Goal: Register for event/course

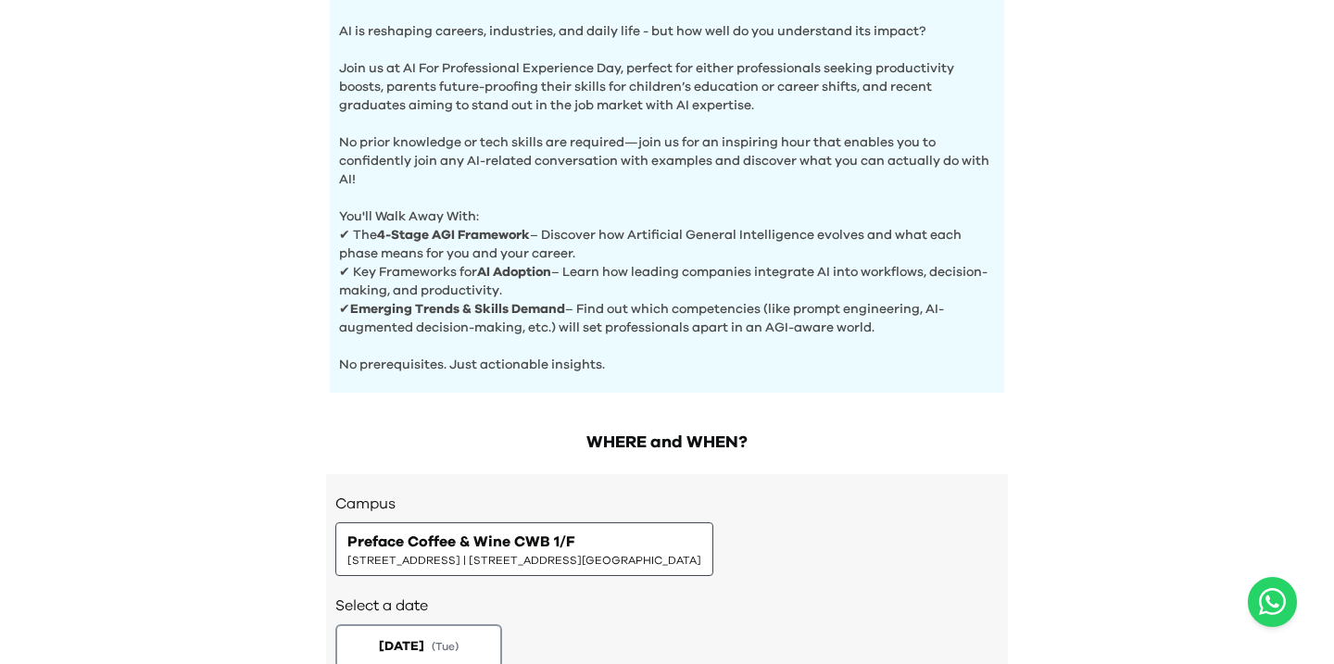
scroll to position [762, 0]
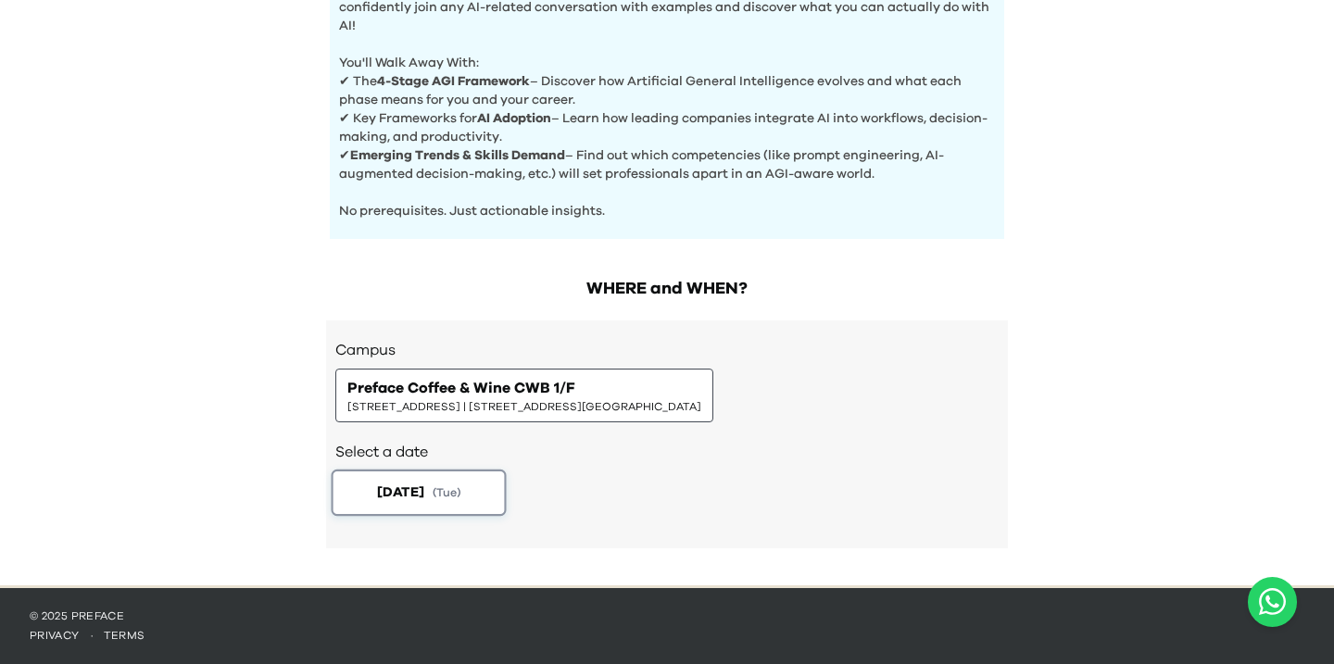
click at [441, 494] on button "[DATE] ( Tue )" at bounding box center [419, 493] width 175 height 46
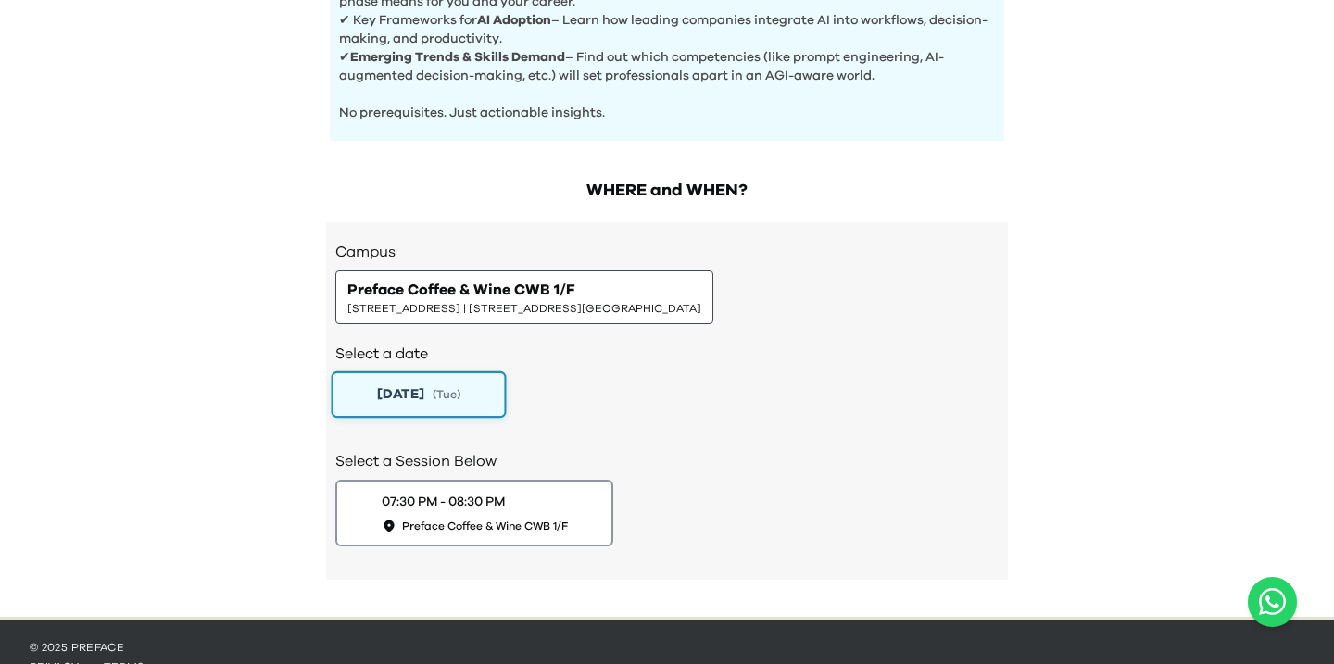
scroll to position [891, 0]
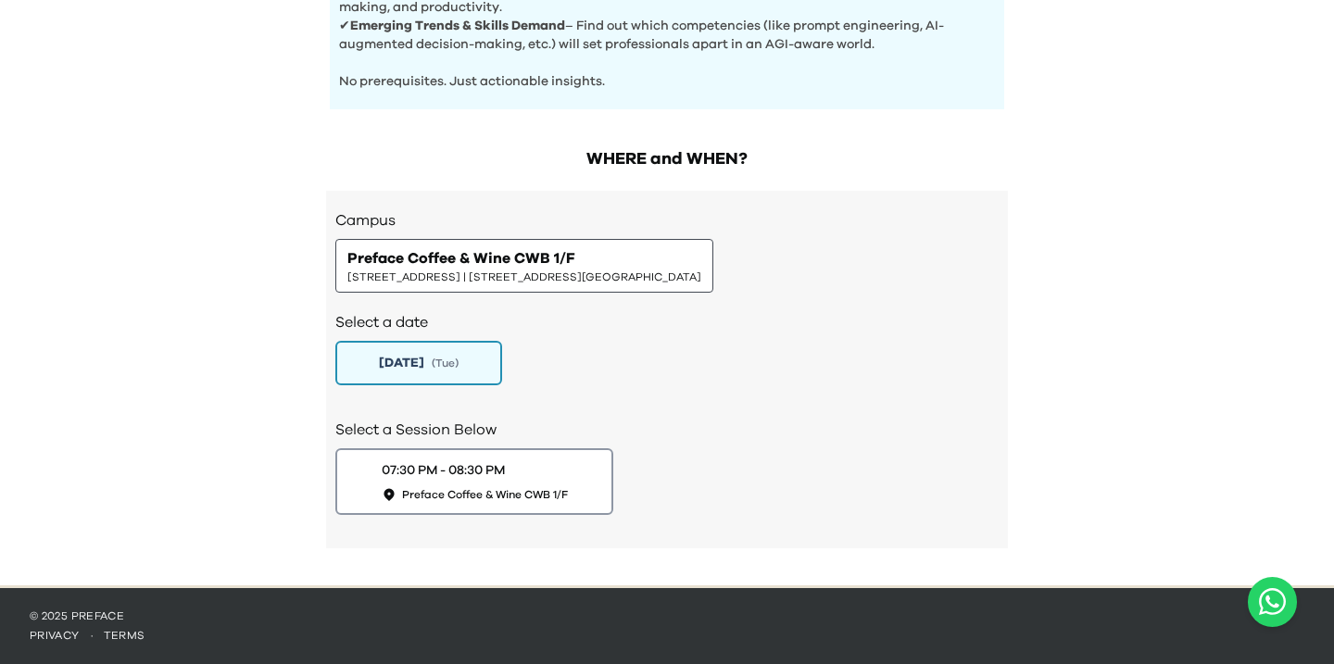
click at [541, 275] on span "1/F, The Sharp, 11 Sharp Street East, Causeway Bay | 銅鑼灣霎東街11號The Sharp 1樓" at bounding box center [524, 277] width 354 height 15
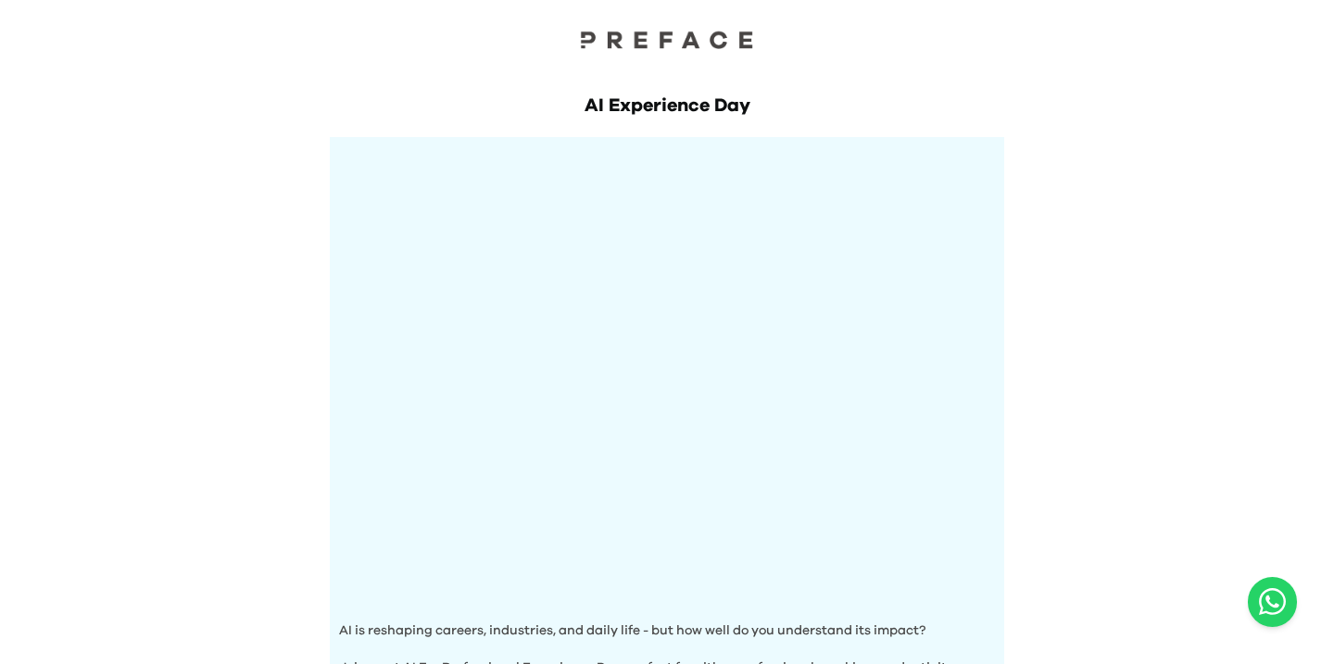
scroll to position [0, 0]
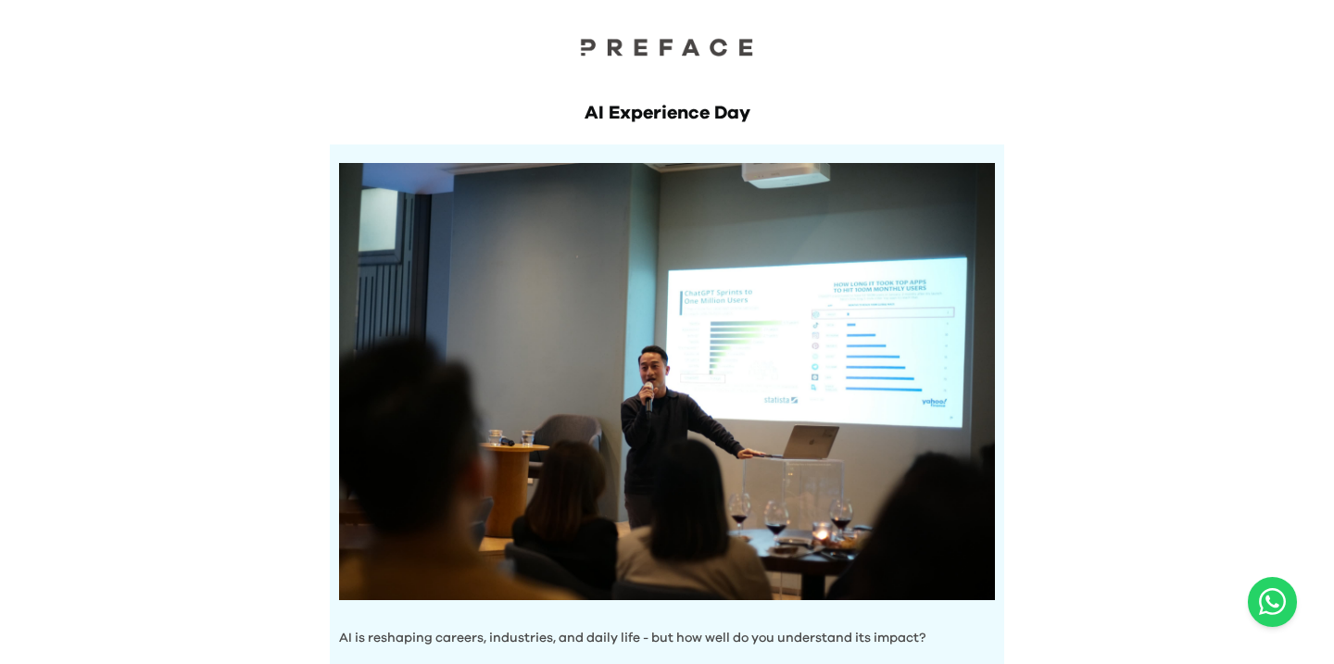
click at [627, 45] on img at bounding box center [666, 46] width 185 height 19
click at [686, 41] on img at bounding box center [666, 46] width 185 height 19
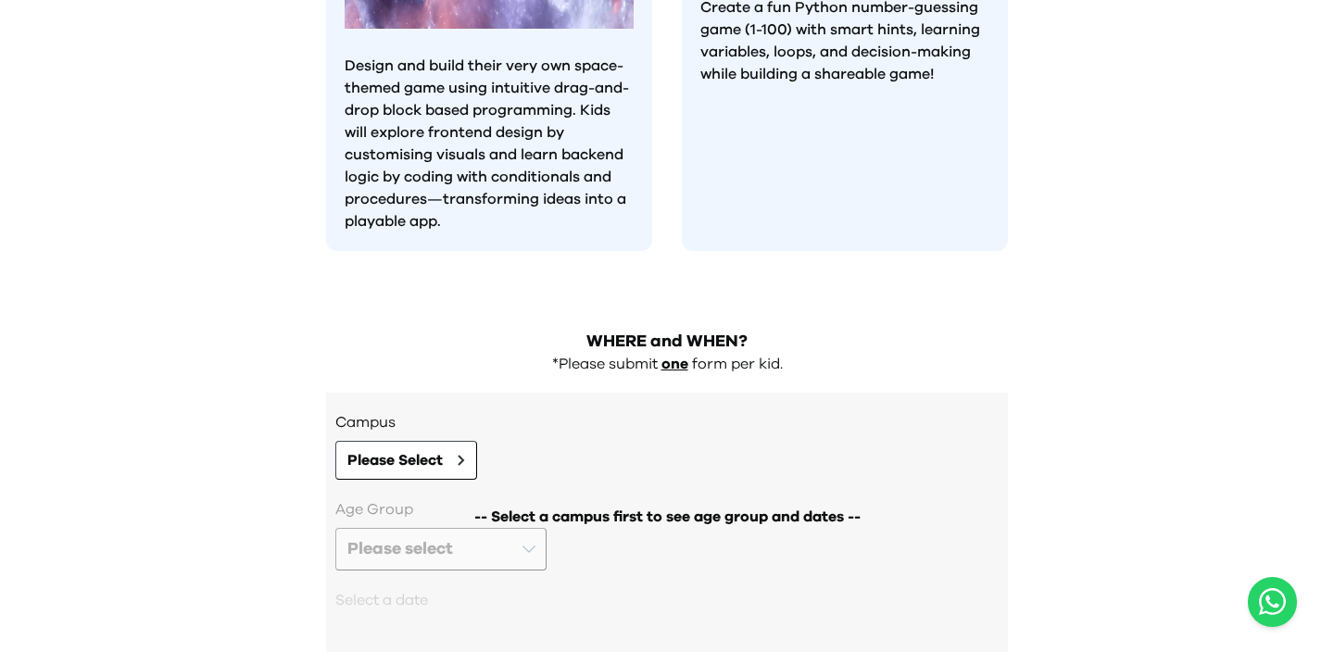
scroll to position [1778, 0]
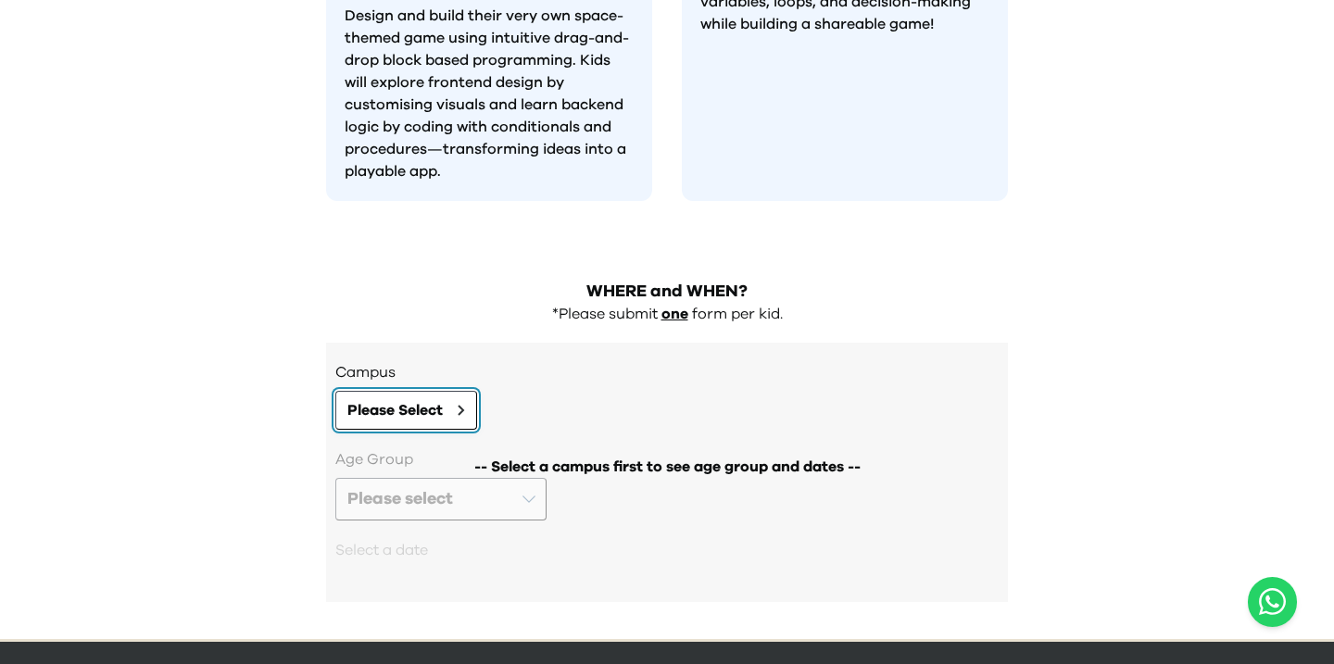
click at [462, 406] on icon at bounding box center [461, 410] width 5 height 9
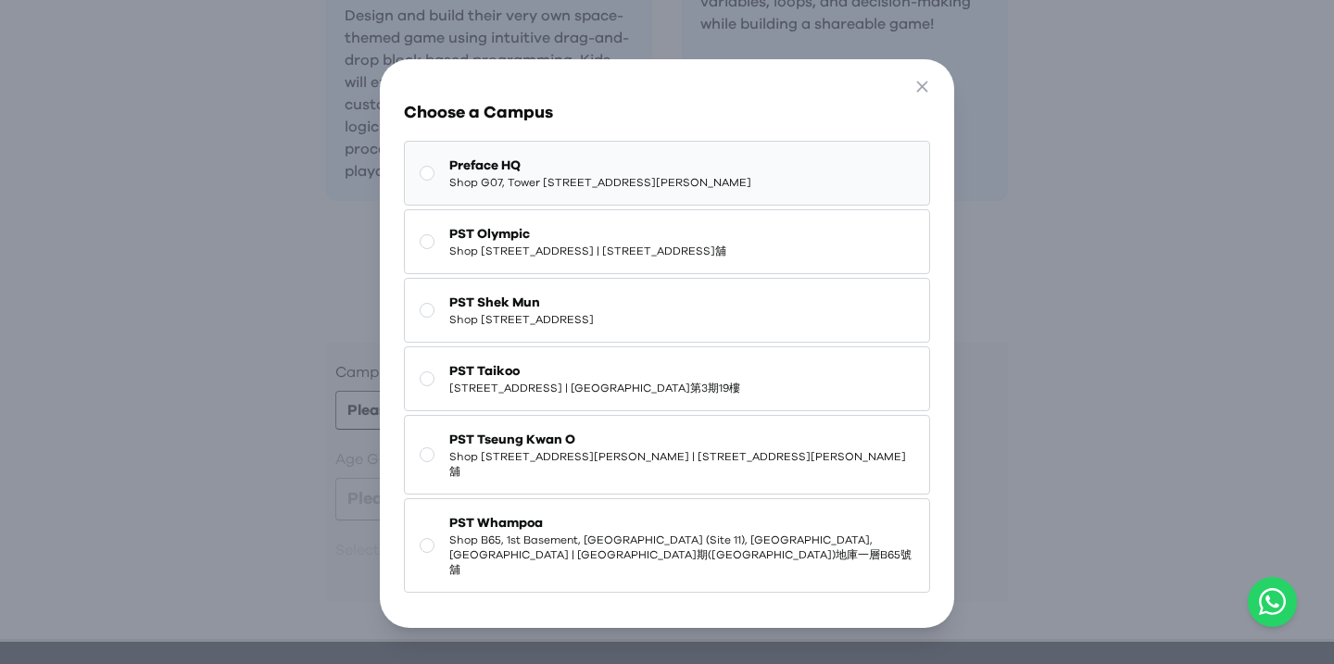
click at [534, 180] on span "Shop G07, Tower [STREET_ADDRESS][PERSON_NAME]" at bounding box center [600, 182] width 302 height 15
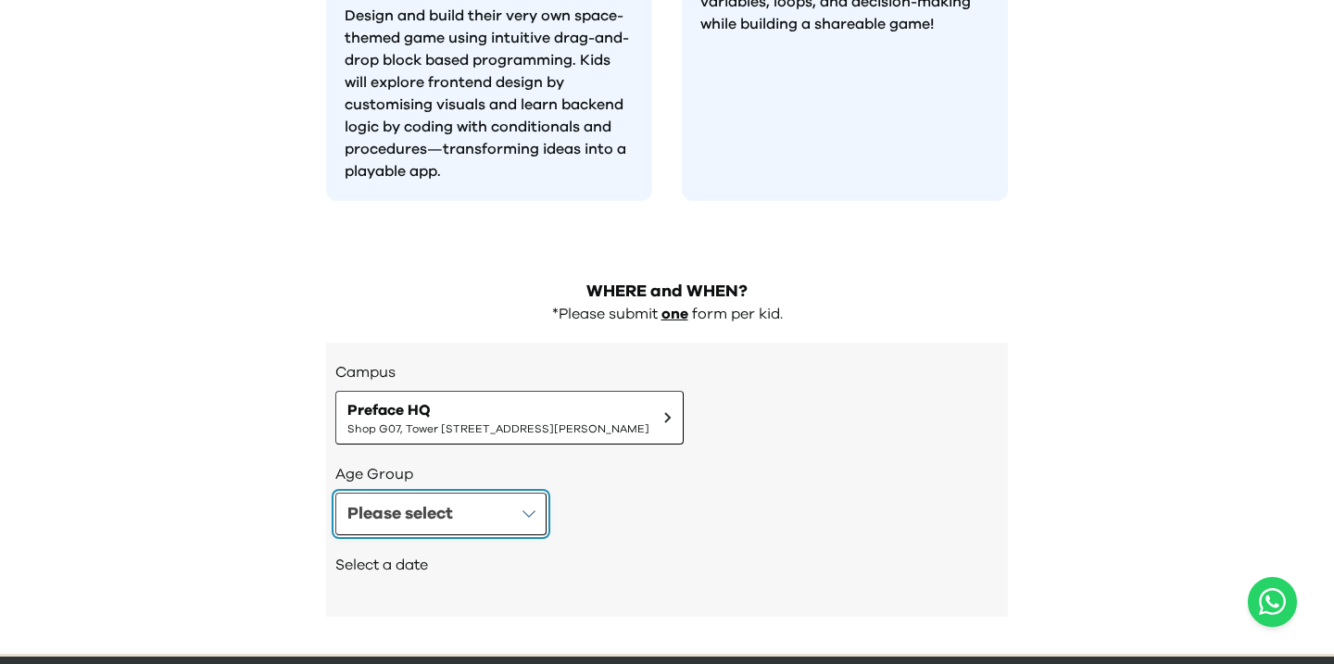
click at [446, 501] on div "Please select" at bounding box center [400, 514] width 106 height 26
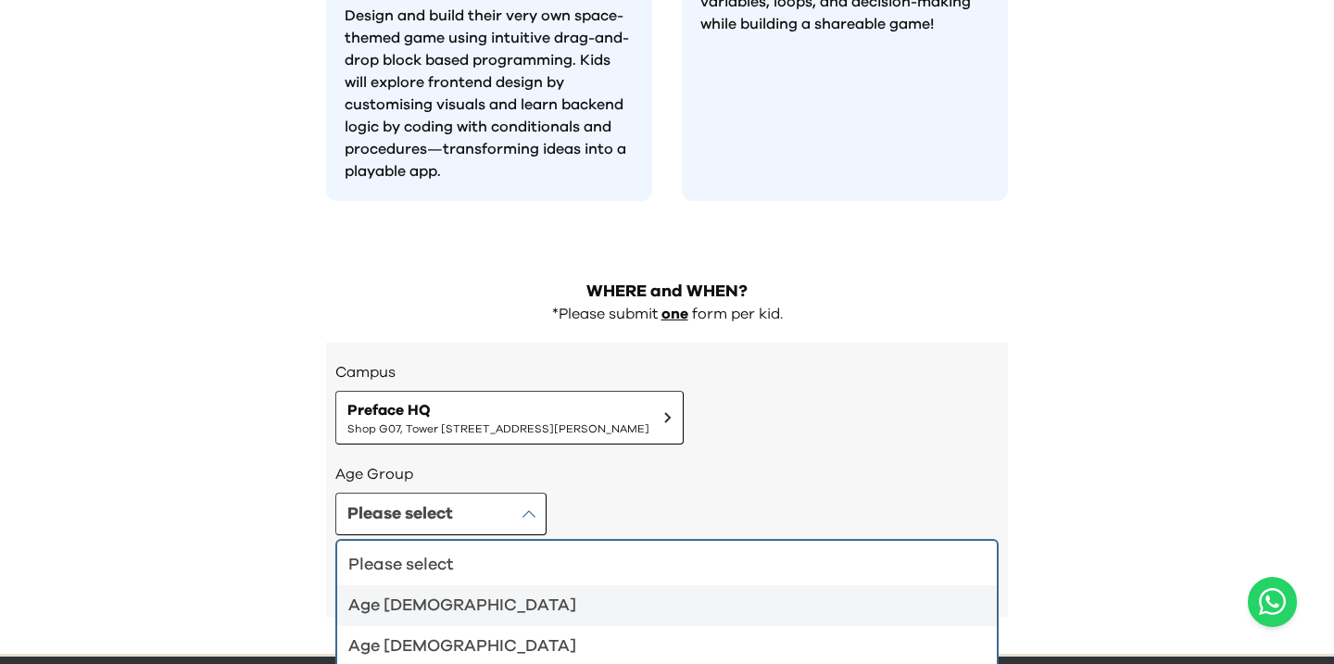
click at [421, 593] on div "Age 4-5" at bounding box center [655, 606] width 615 height 26
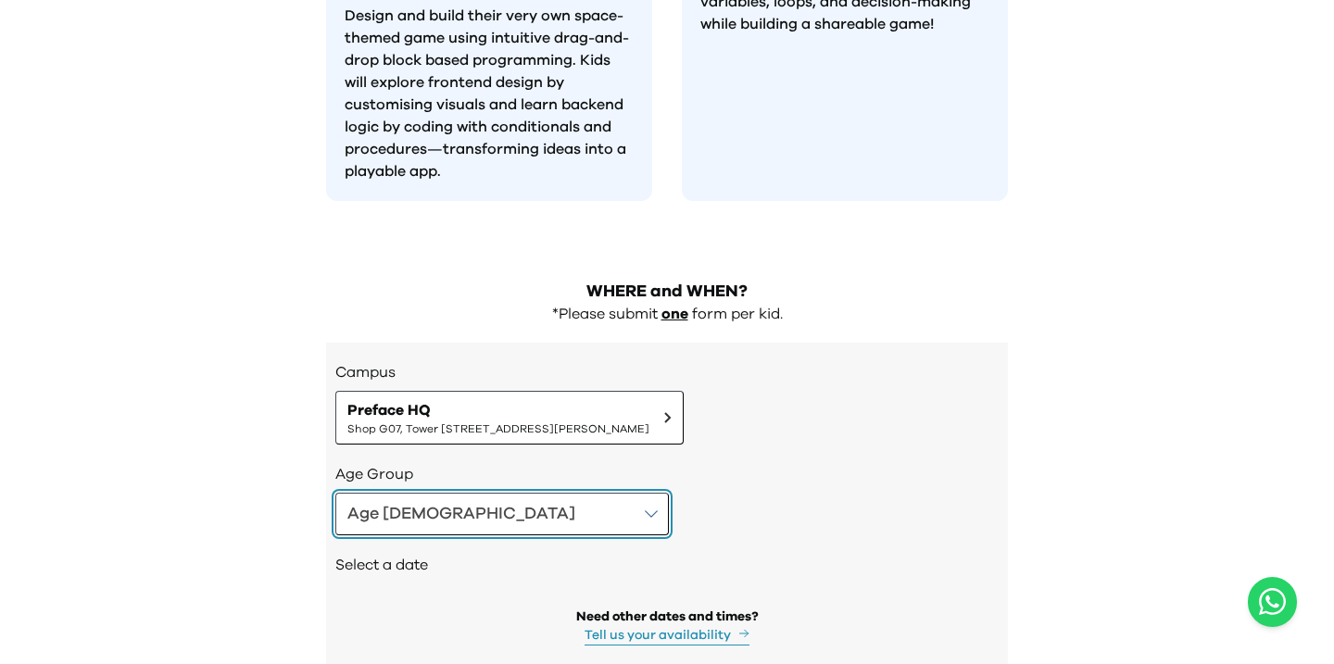
scroll to position [1840, 0]
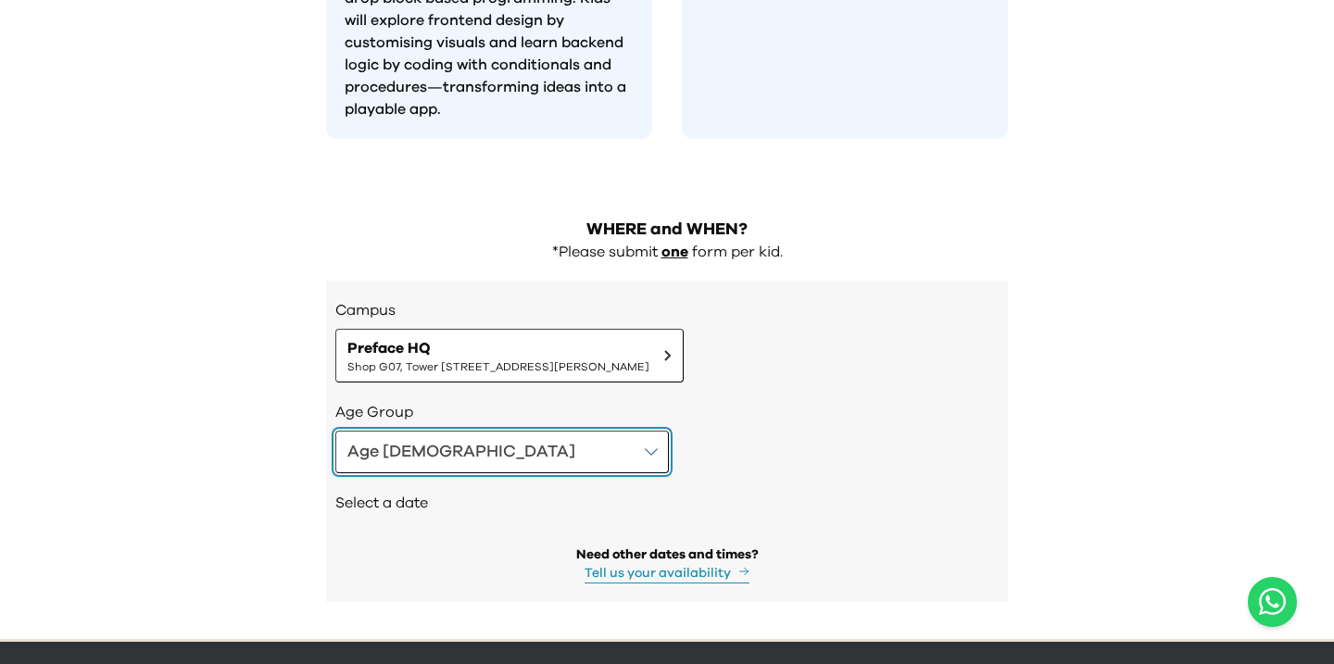
click at [441, 431] on button "Age 4-5" at bounding box center [502, 452] width 334 height 43
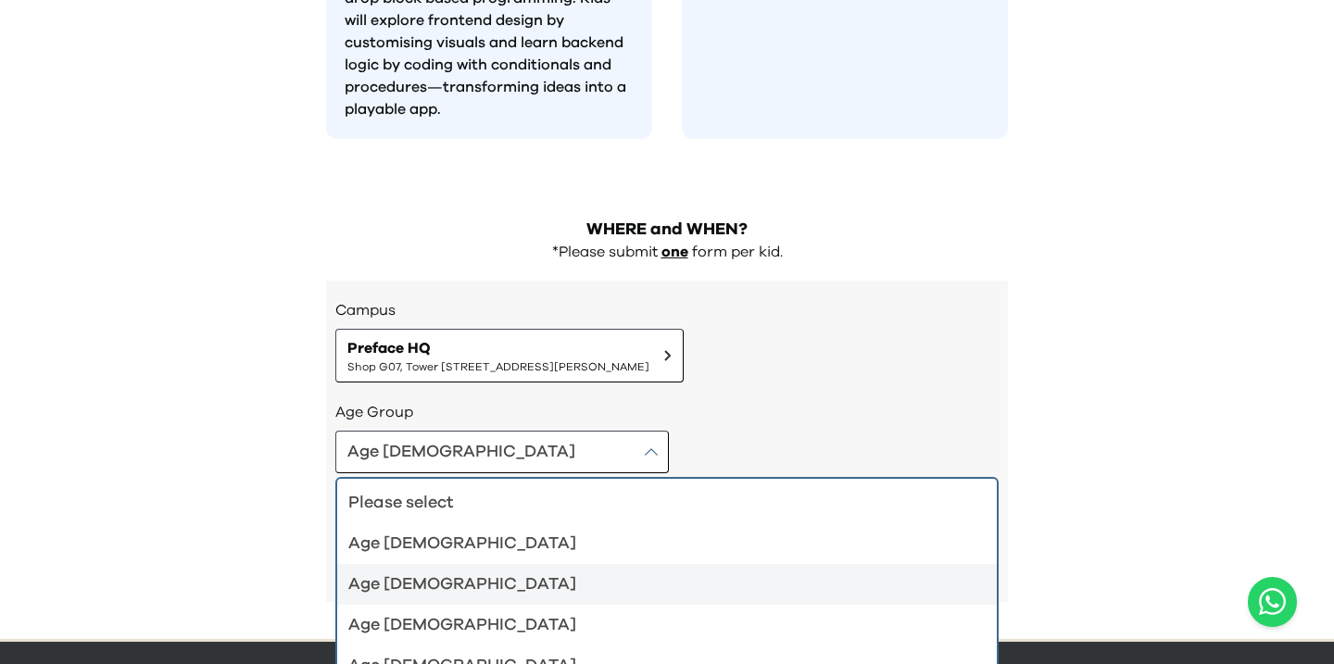
click at [408, 572] on div "Age 6-7" at bounding box center [655, 585] width 615 height 26
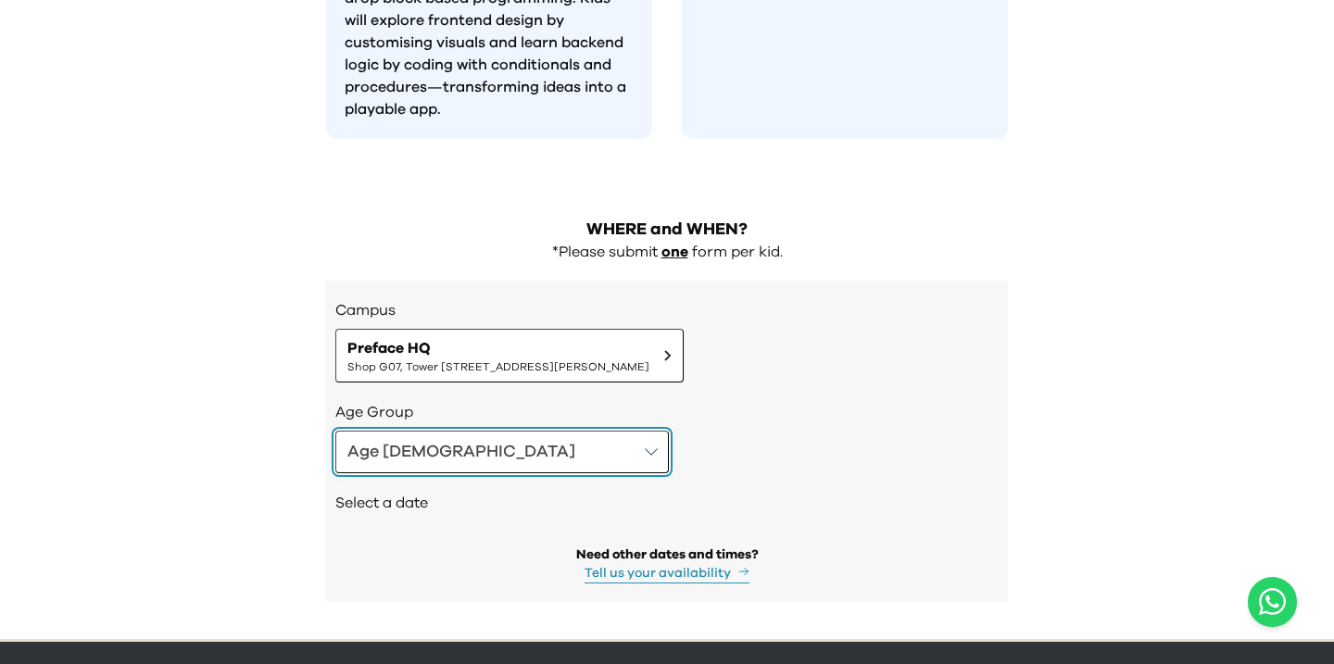
click at [436, 431] on button "Age 6-7" at bounding box center [502, 452] width 334 height 43
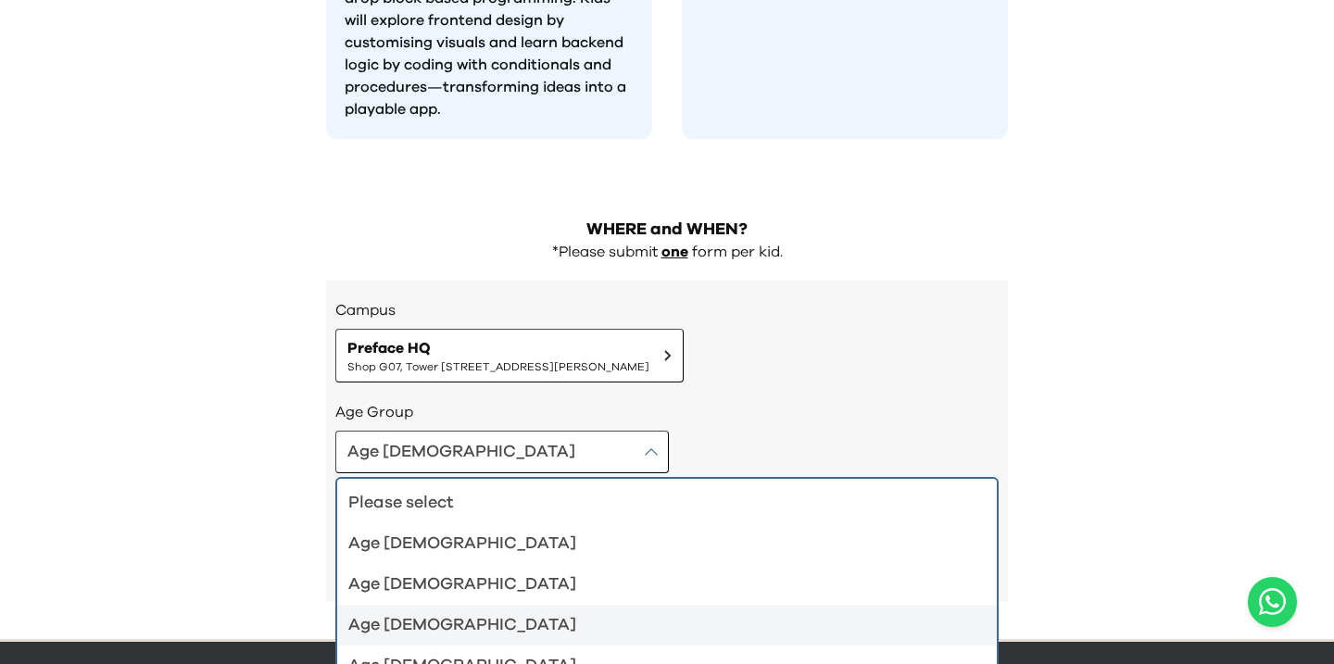
click at [401, 612] on div "Age 8-9" at bounding box center [655, 625] width 615 height 26
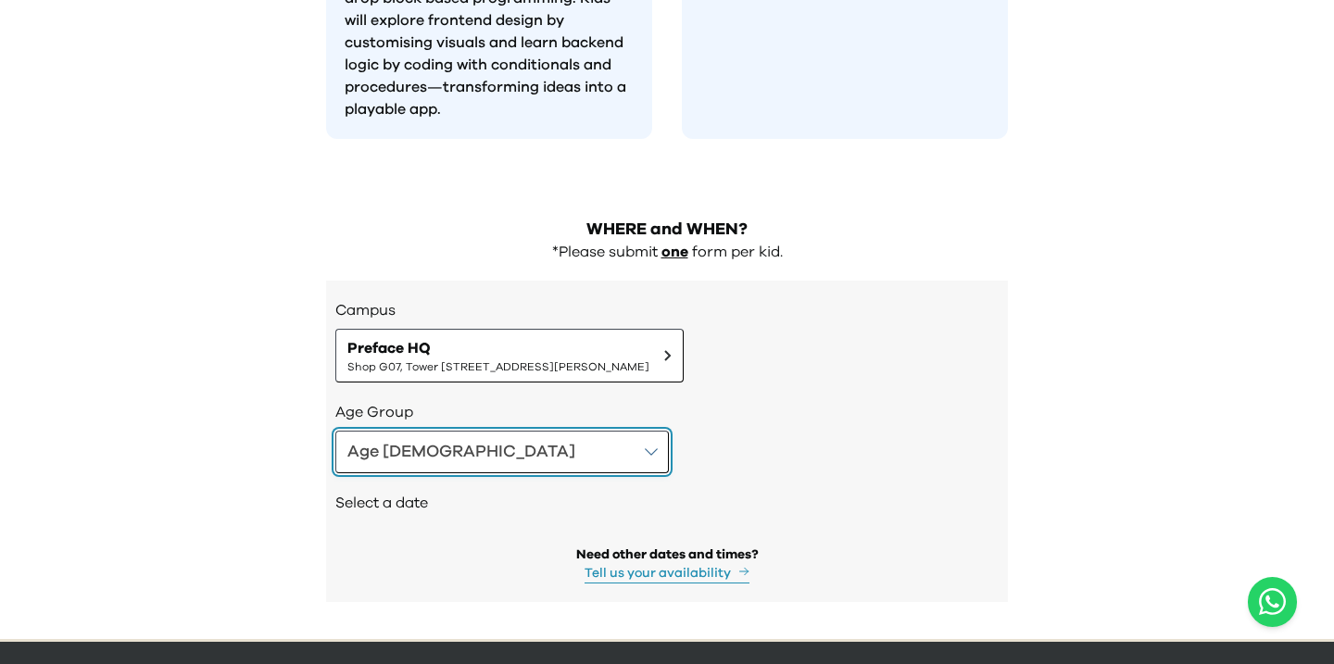
click at [431, 431] on button "Age 8-9" at bounding box center [502, 452] width 334 height 43
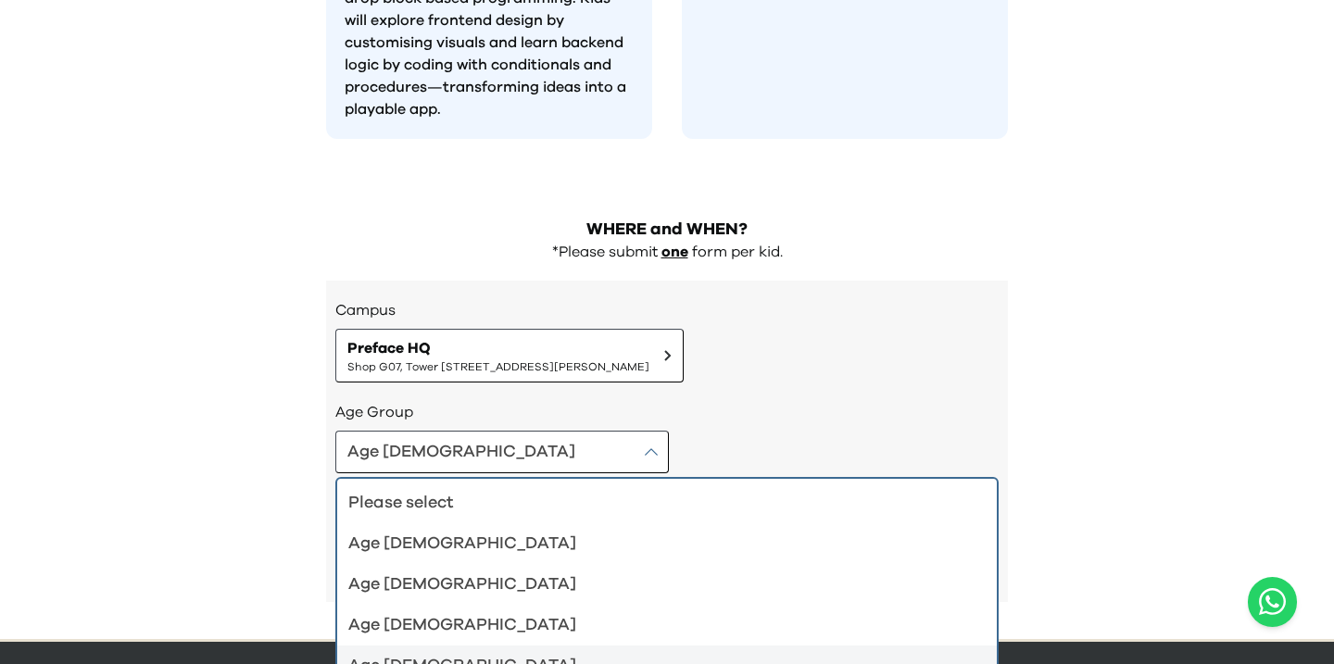
click at [402, 653] on div "Age [DEMOGRAPHIC_DATA]" at bounding box center [655, 666] width 615 height 26
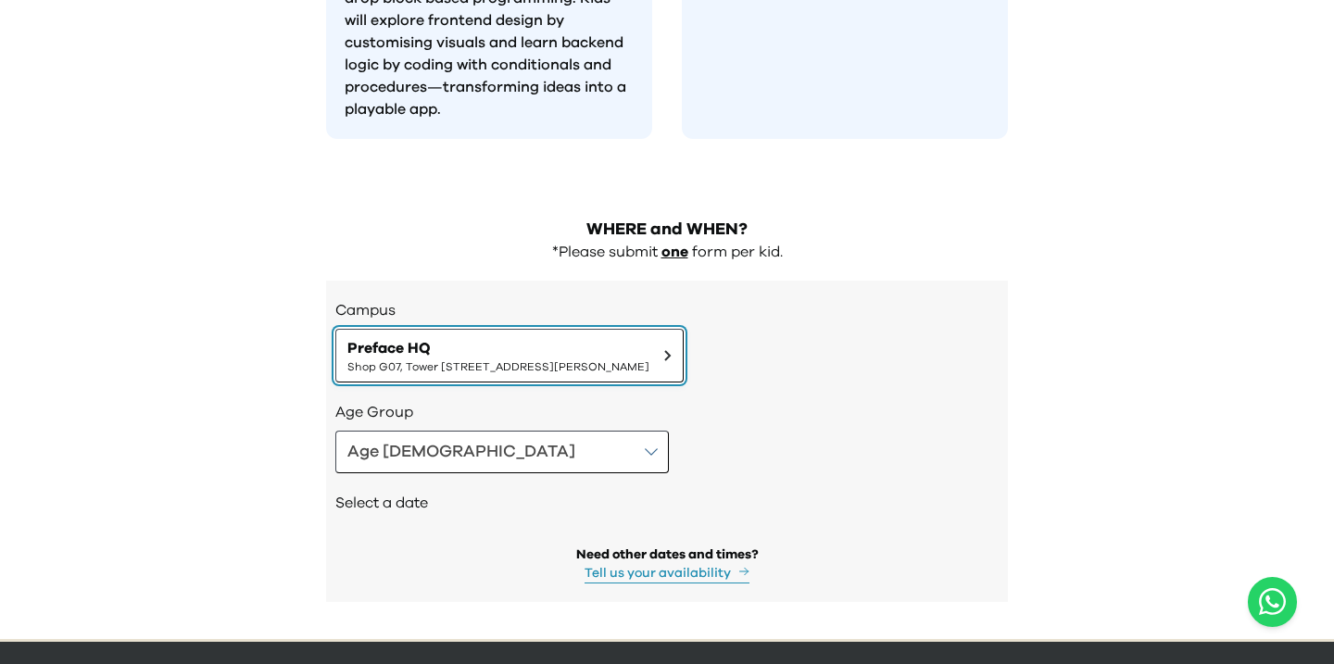
click at [405, 359] on span "Shop G07, Tower [STREET_ADDRESS][PERSON_NAME]" at bounding box center [498, 366] width 302 height 15
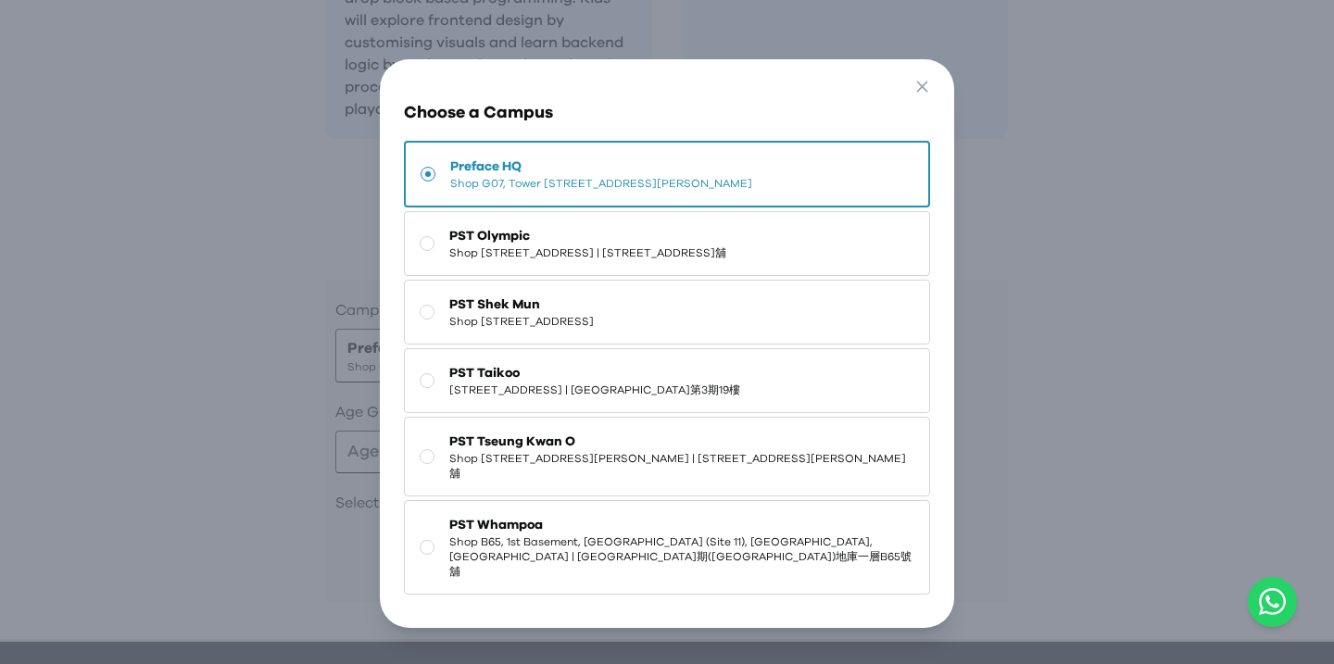
click at [255, 295] on div "Go Back Close Choose a Campus Preface HQ Shop G07, Tower 535, 535 Jaffe Road, C…" at bounding box center [667, 343] width 1334 height 687
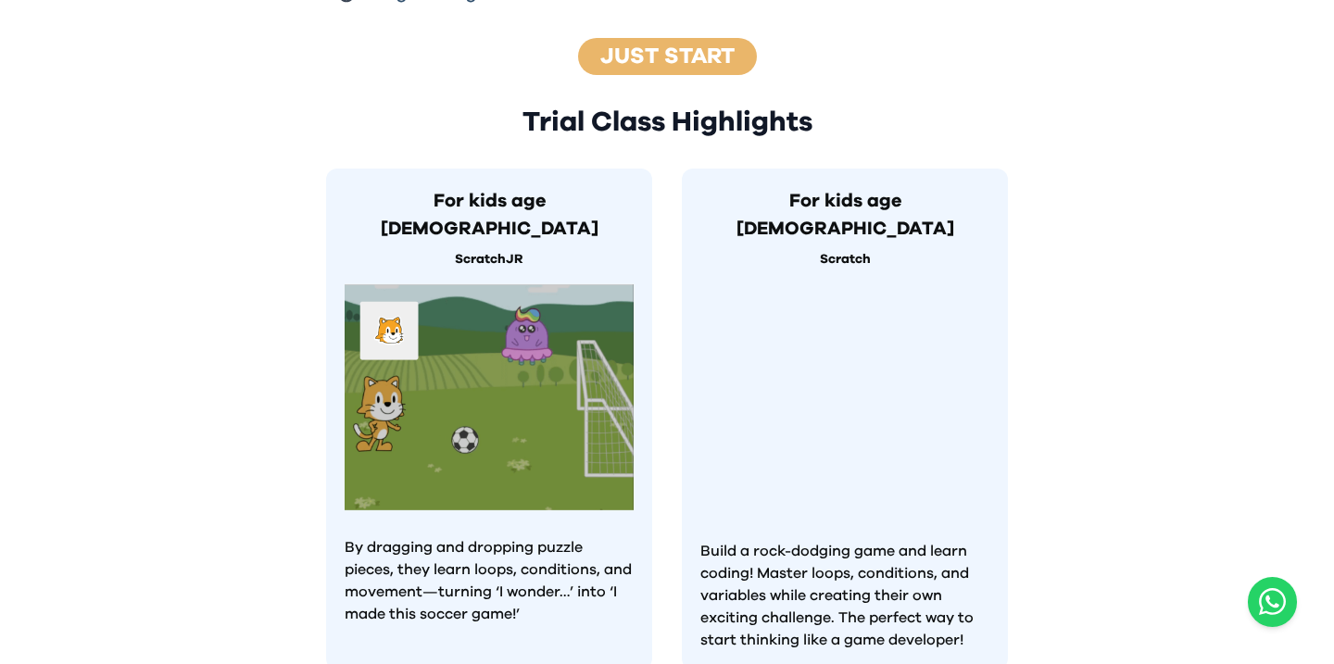
scroll to position [698, 0]
